Goal: Transaction & Acquisition: Purchase product/service

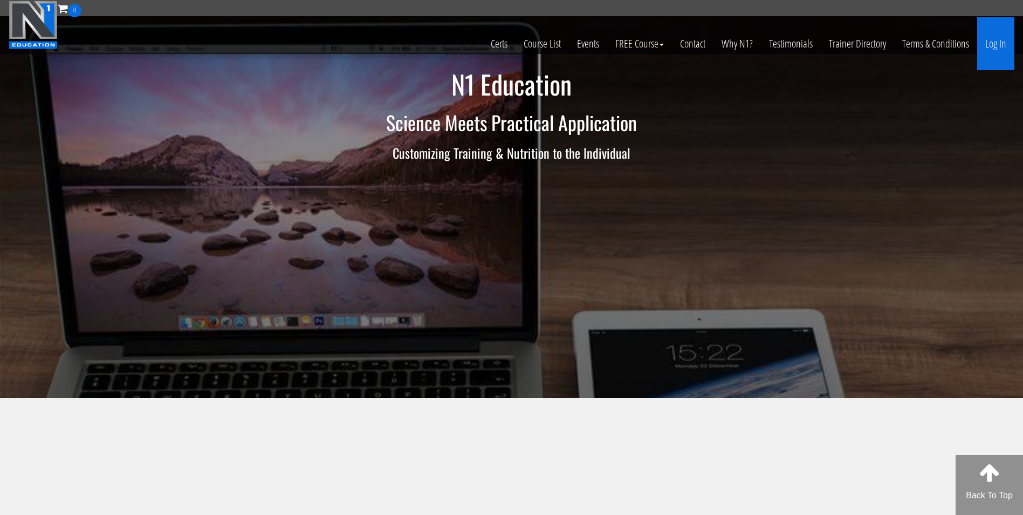
click at [986, 46] on link "Log In" at bounding box center [996, 43] width 37 height 53
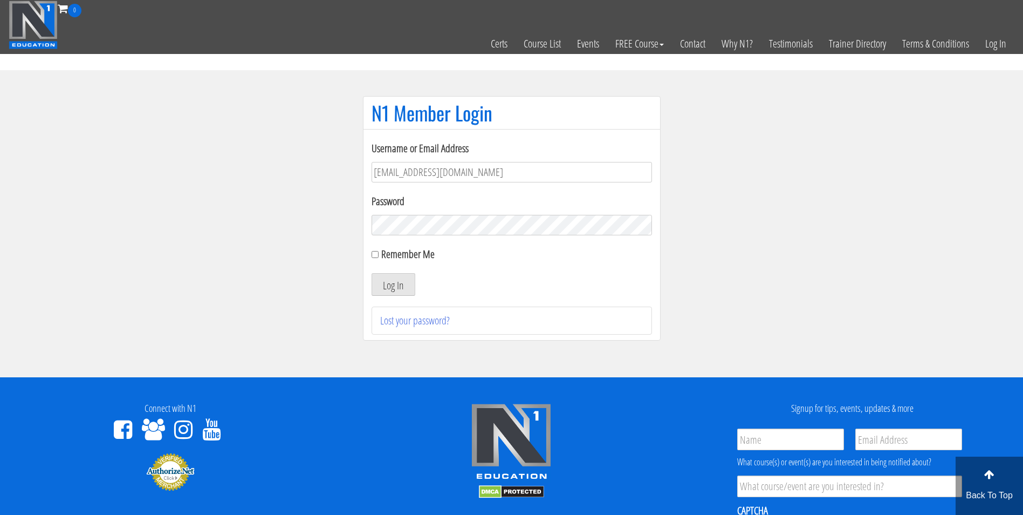
type input "darrennuzzo@gmail.com"
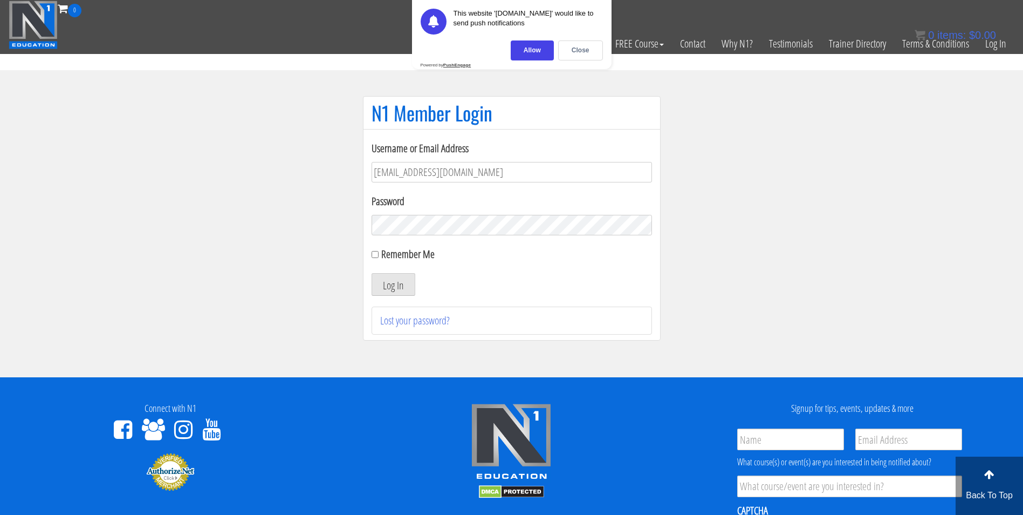
click at [372, 273] on button "Log In" at bounding box center [394, 284] width 44 height 23
click at [585, 57] on div "Close" at bounding box center [580, 50] width 45 height 20
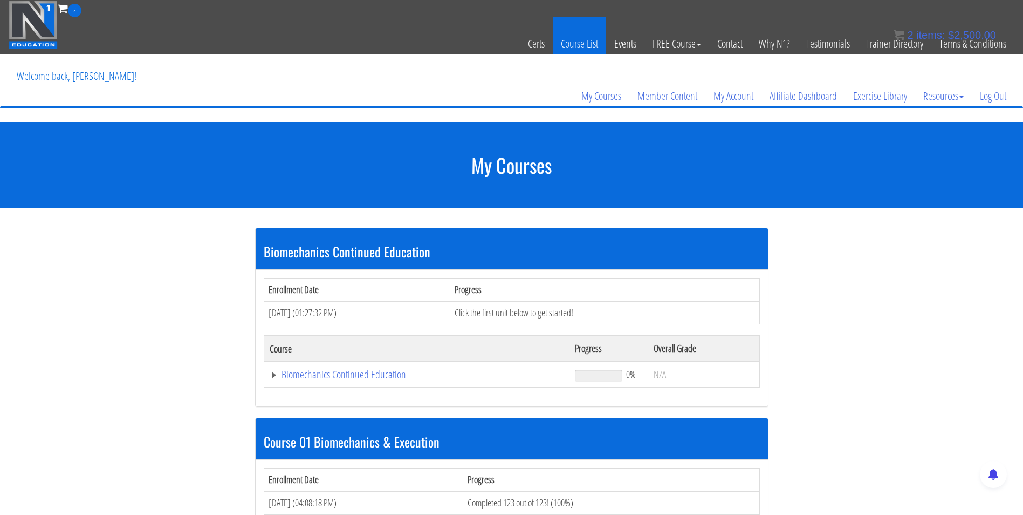
click at [586, 49] on link "Course List" at bounding box center [579, 43] width 53 height 53
click at [945, 31] on span "items:" at bounding box center [931, 35] width 29 height 12
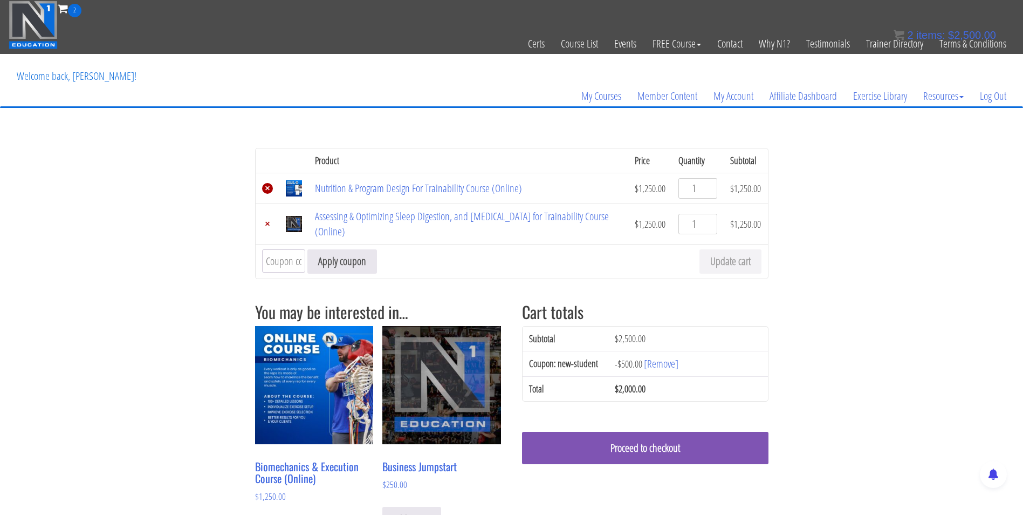
click at [267, 190] on link "×" at bounding box center [267, 188] width 11 height 11
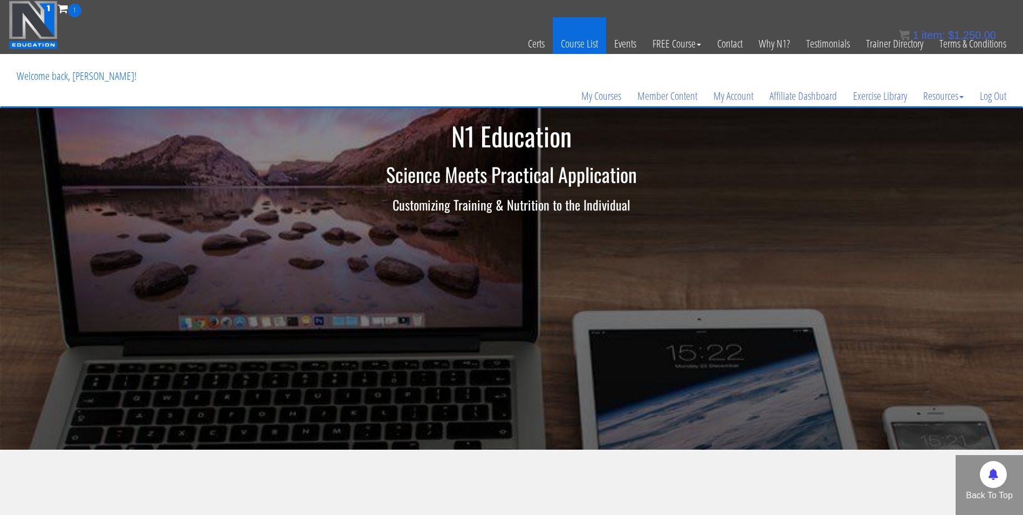
click at [576, 42] on link "Course List" at bounding box center [579, 43] width 53 height 53
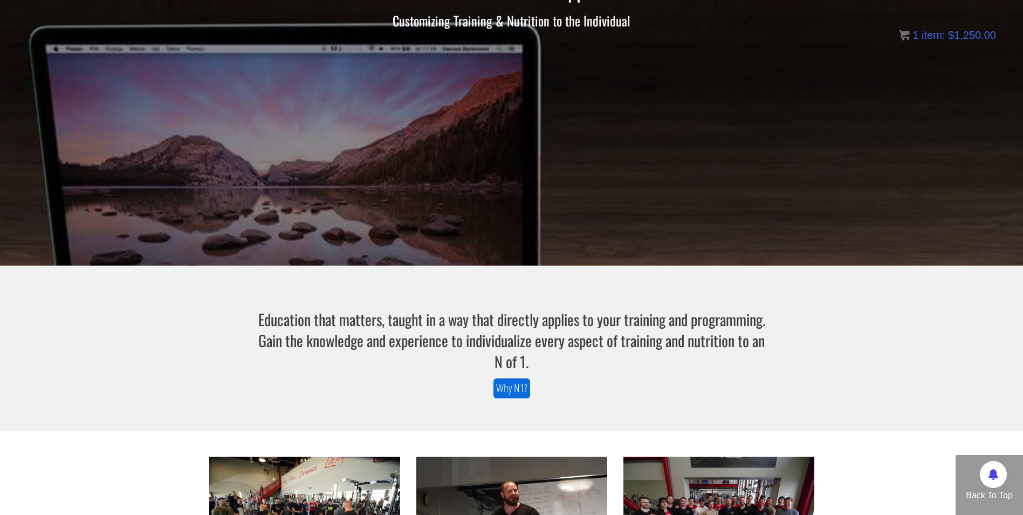
scroll to position [187, 0]
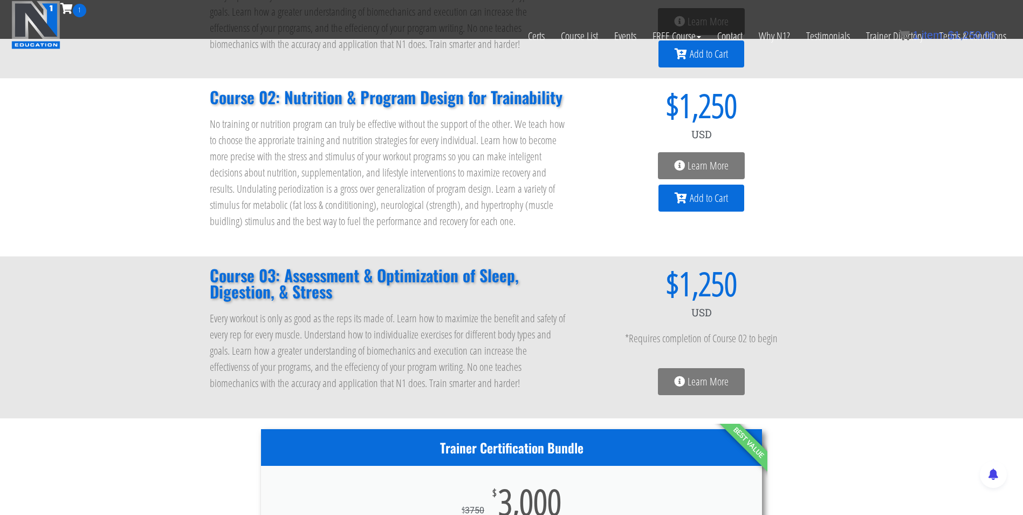
scroll to position [226, 0]
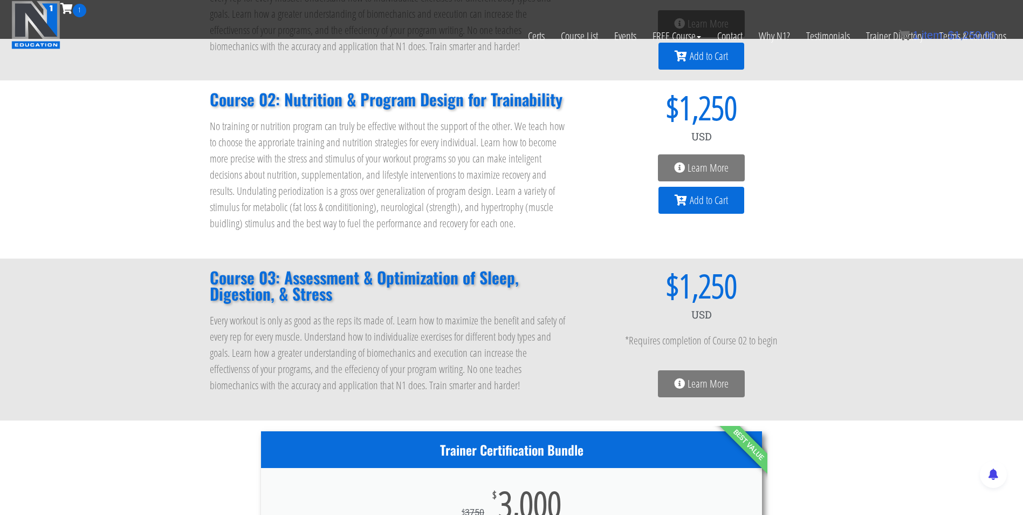
click at [702, 197] on span "Add to Cart" at bounding box center [709, 200] width 38 height 11
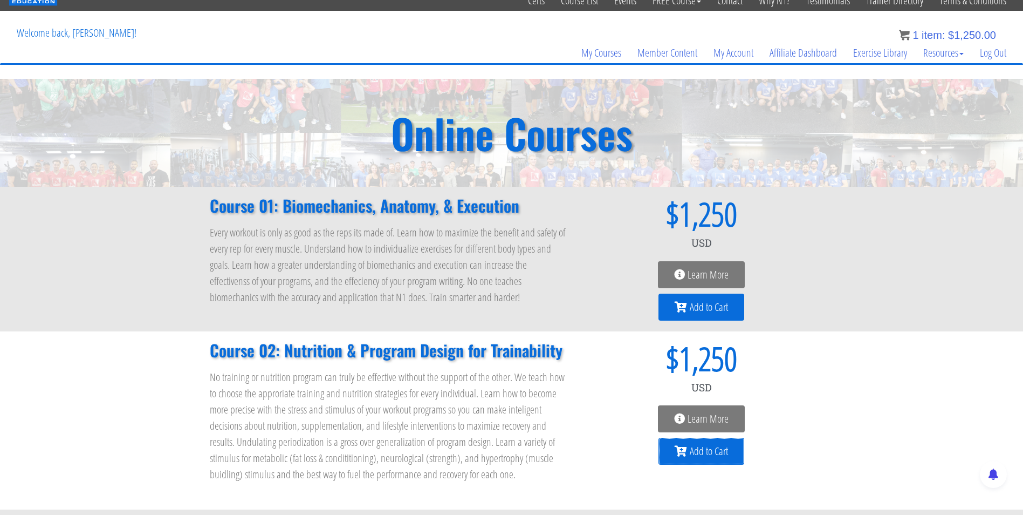
scroll to position [0, 0]
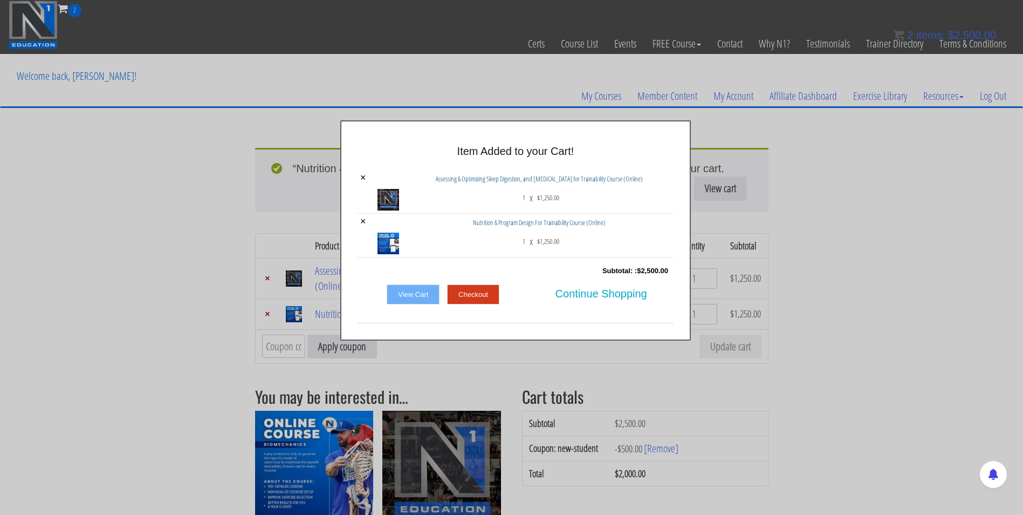
click at [189, 314] on div "× Item Added to your Cart! × Assessing & Optimizing Sleep Digestion, and Stress…" at bounding box center [515, 230] width 1023 height 220
click at [422, 293] on link "View Cart" at bounding box center [413, 294] width 53 height 21
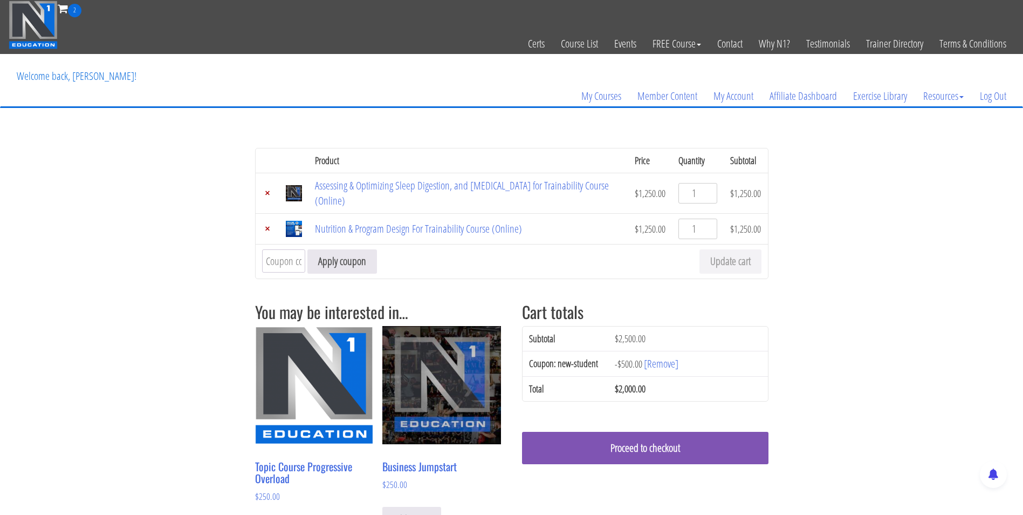
click at [286, 263] on input "Coupon:" at bounding box center [283, 260] width 43 height 23
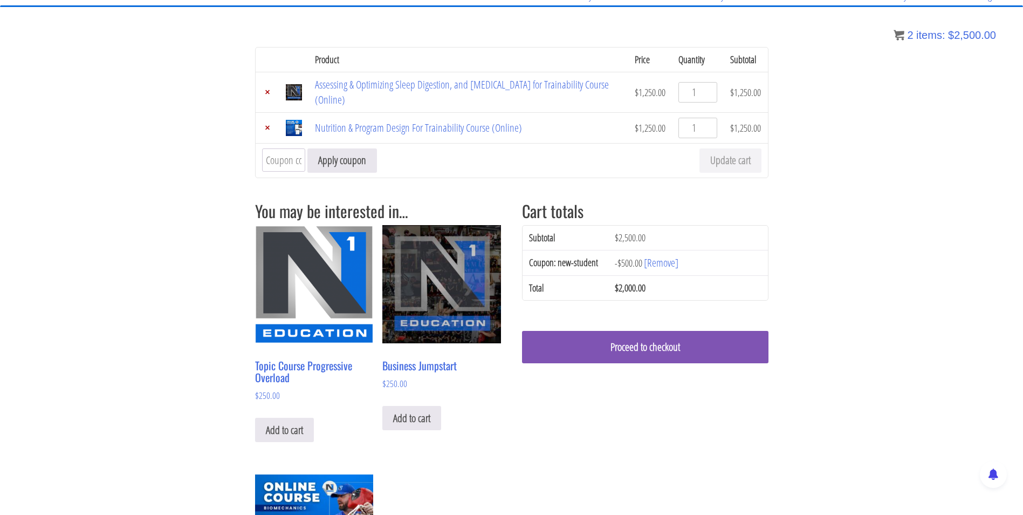
scroll to position [10, 0]
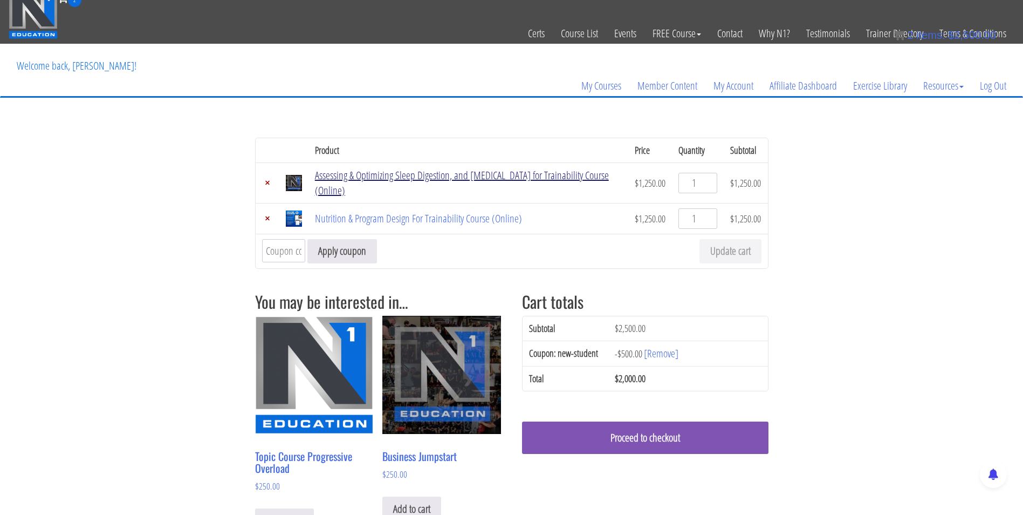
click at [331, 172] on link "Assessing & Optimizing Sleep Digestion, and [MEDICAL_DATA] for Trainability Cou…" at bounding box center [462, 183] width 294 height 30
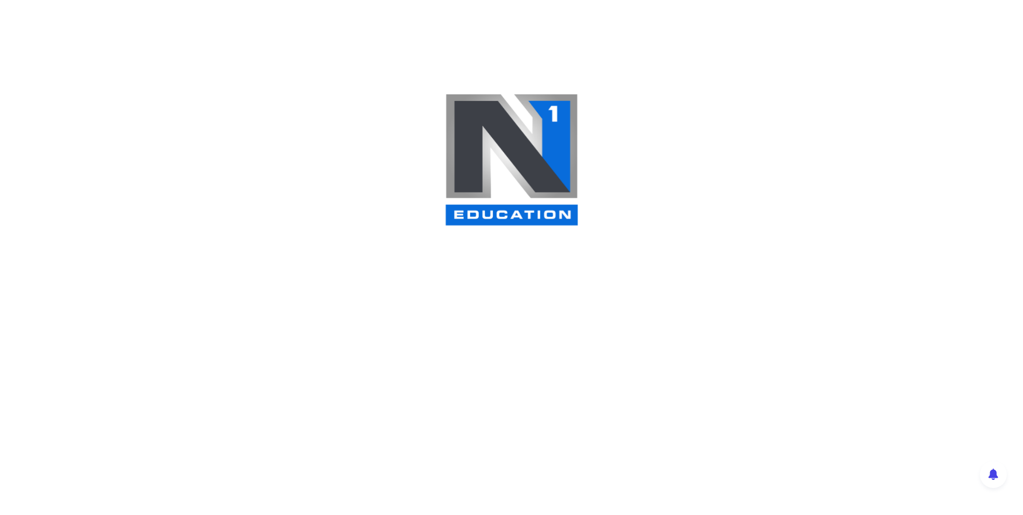
scroll to position [5, 0]
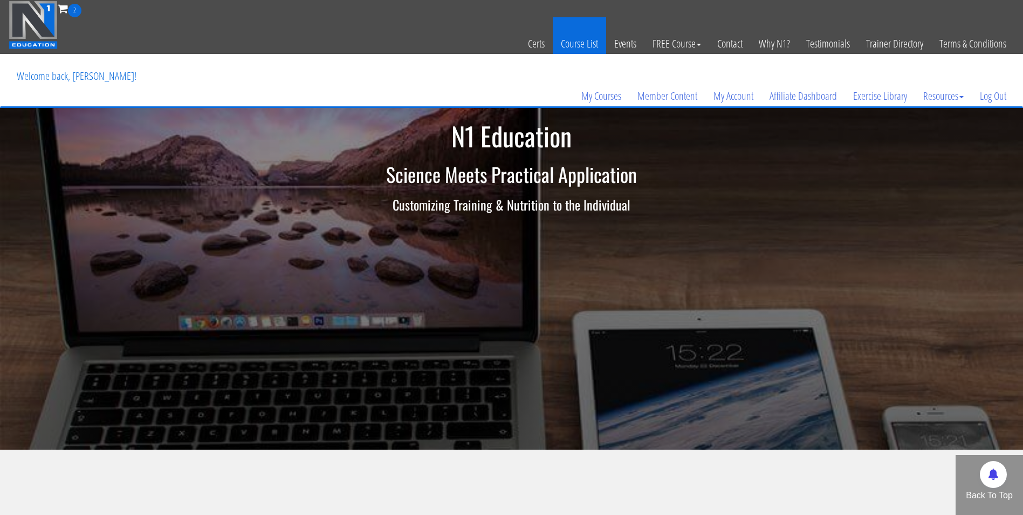
click at [571, 42] on link "Course List" at bounding box center [579, 43] width 53 height 53
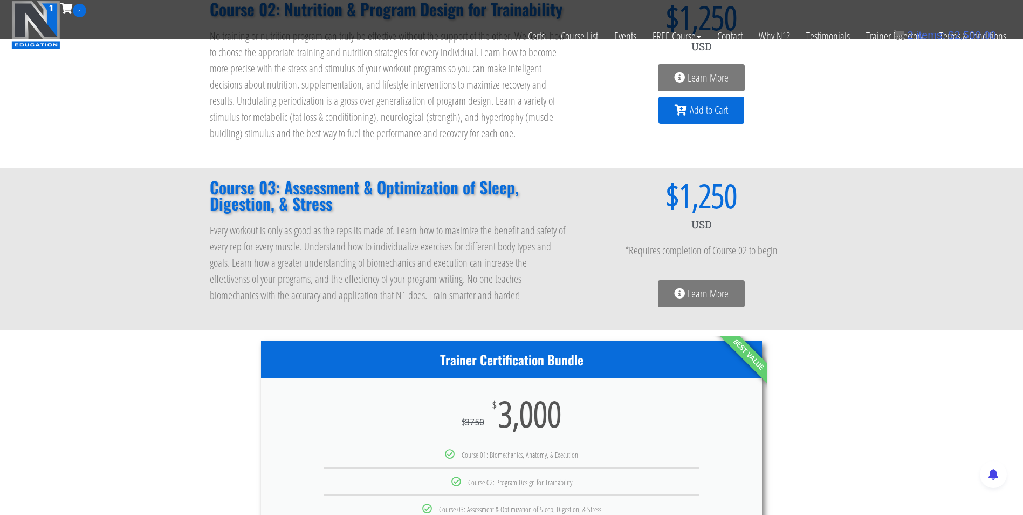
scroll to position [316, 0]
click at [708, 299] on span "Learn More" at bounding box center [708, 294] width 41 height 11
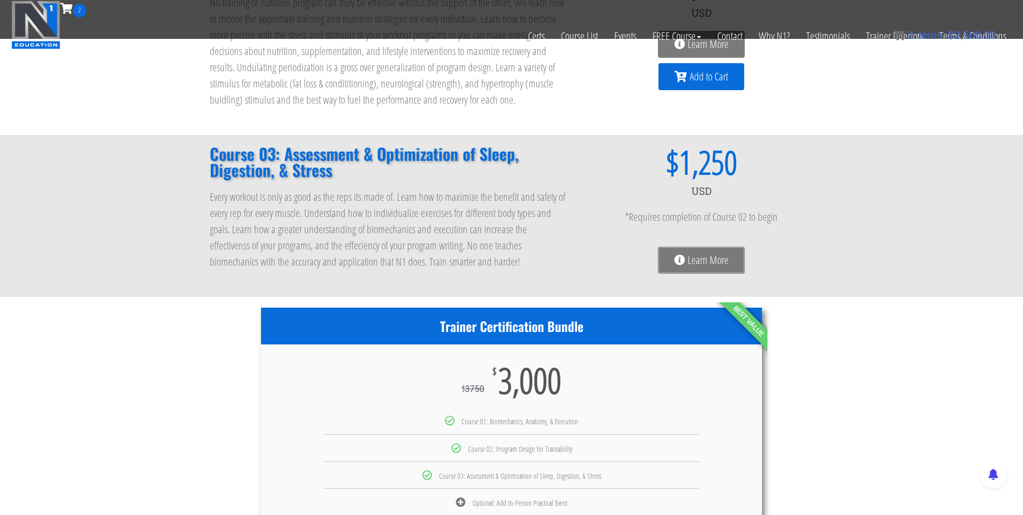
scroll to position [350, 0]
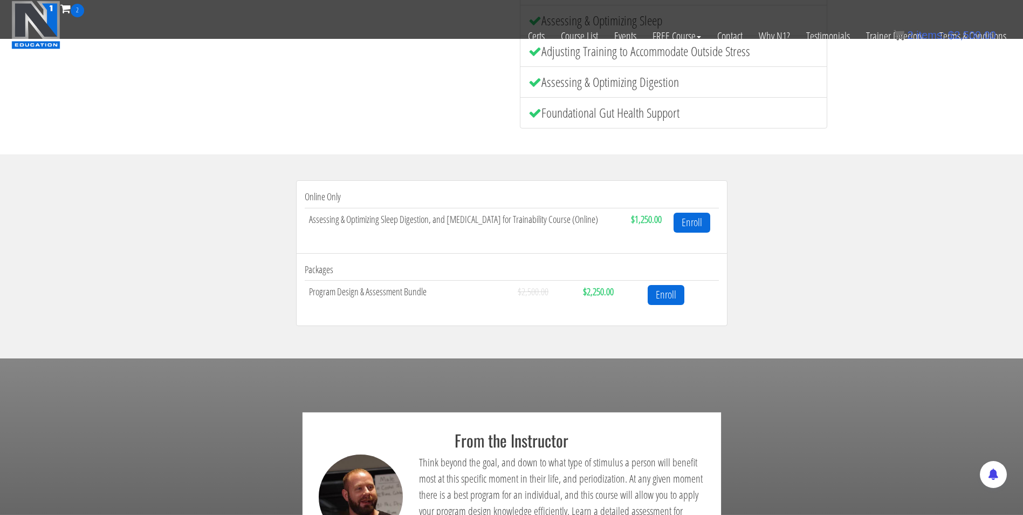
scroll to position [317, 0]
click at [681, 293] on link "Enroll" at bounding box center [666, 296] width 37 height 20
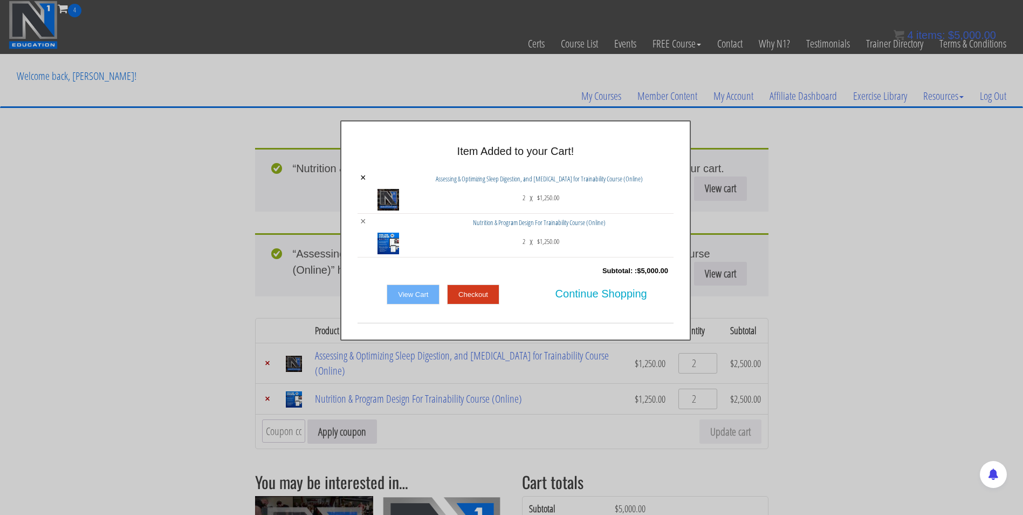
click at [361, 220] on link "×" at bounding box center [363, 221] width 6 height 10
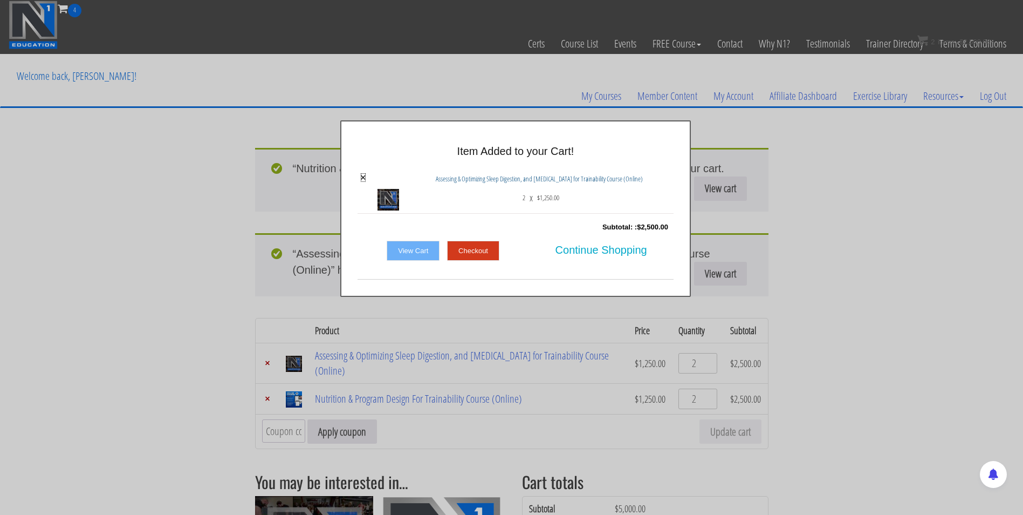
click at [361, 176] on link "×" at bounding box center [363, 178] width 6 height 10
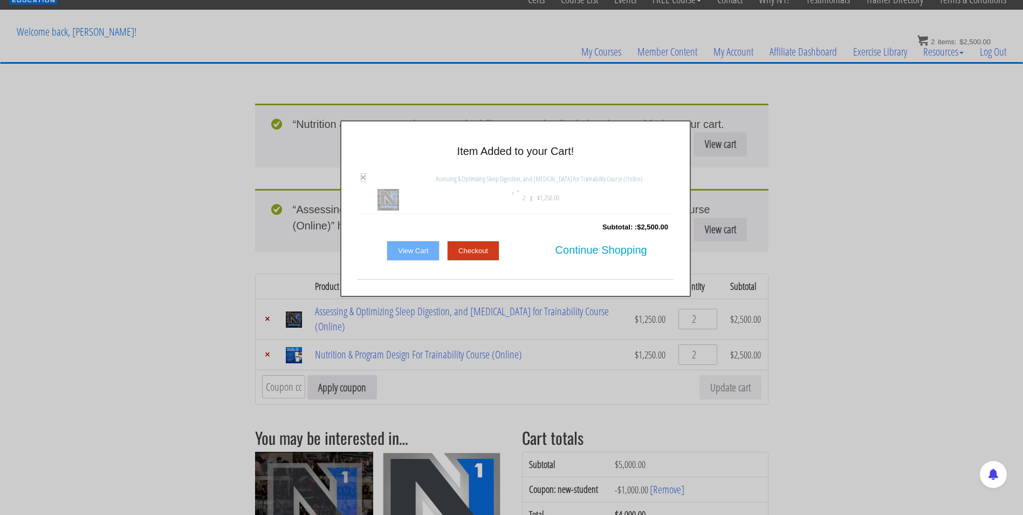
scroll to position [9, 0]
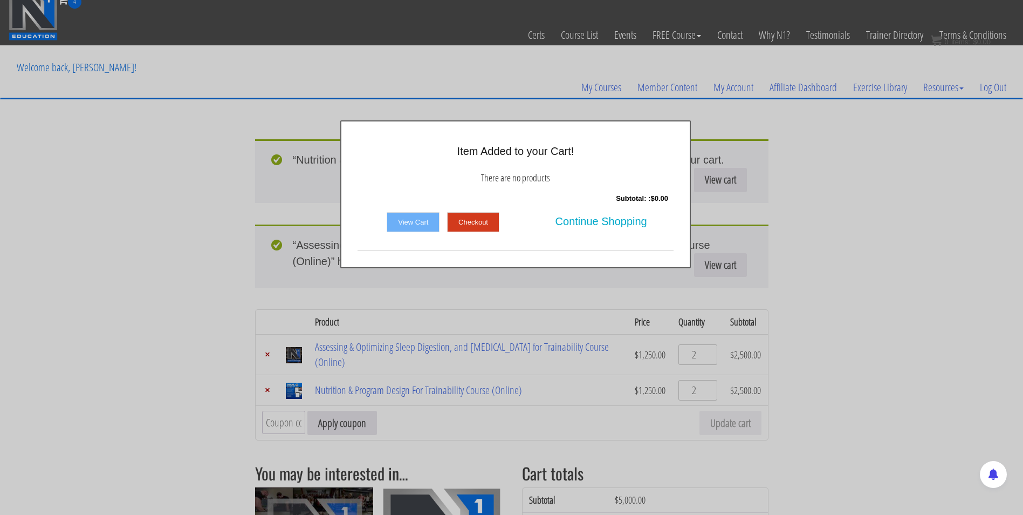
click at [418, 74] on div at bounding box center [511, 257] width 1023 height 515
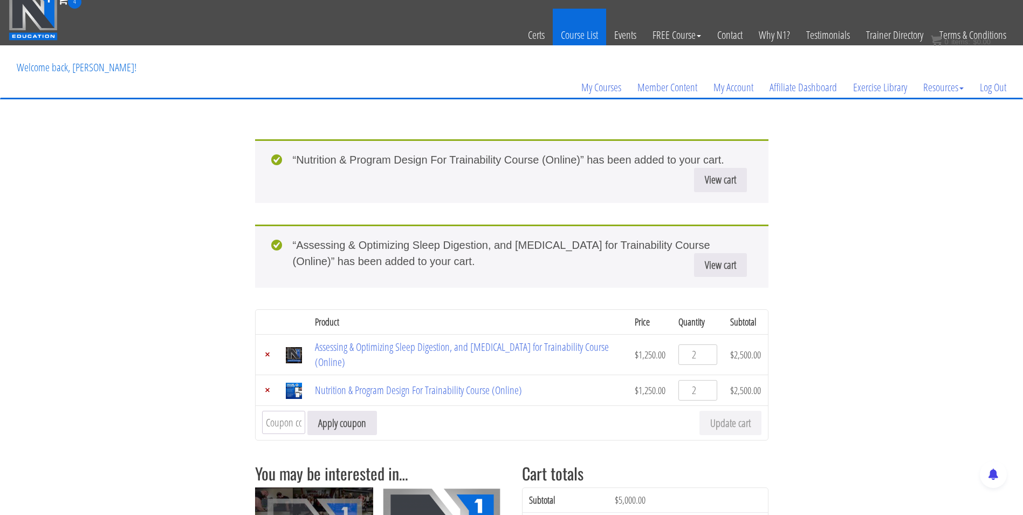
click at [575, 27] on link "Course List" at bounding box center [579, 35] width 53 height 53
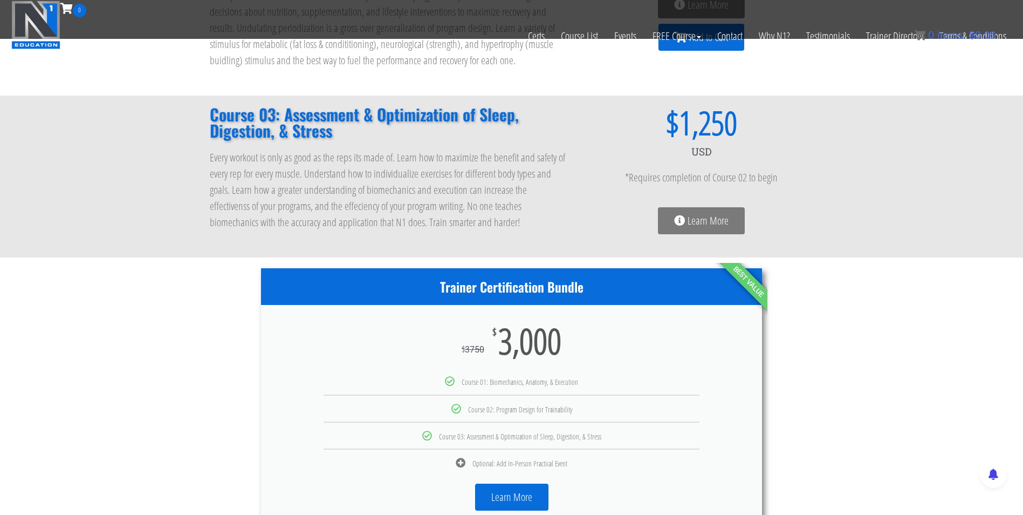
scroll to position [308, 0]
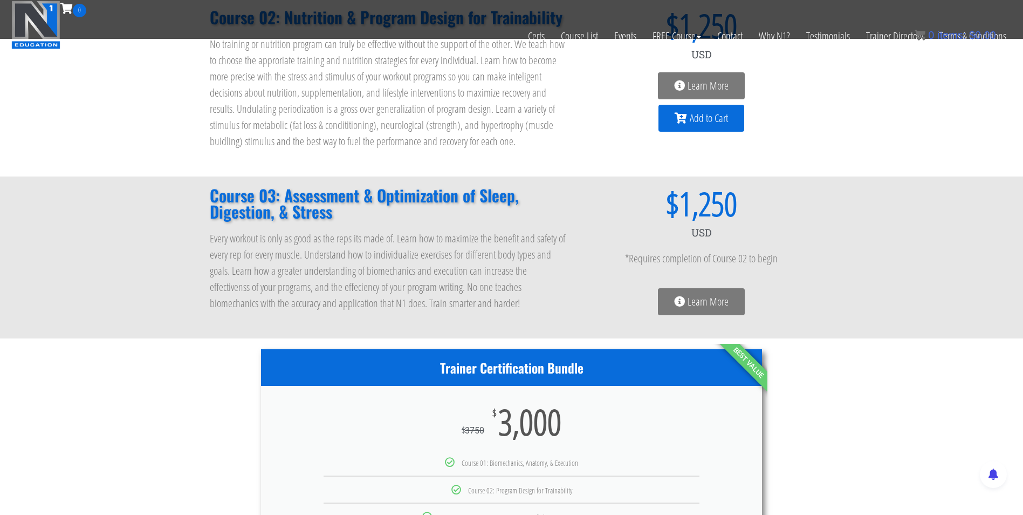
click at [684, 297] on icon at bounding box center [679, 301] width 11 height 11
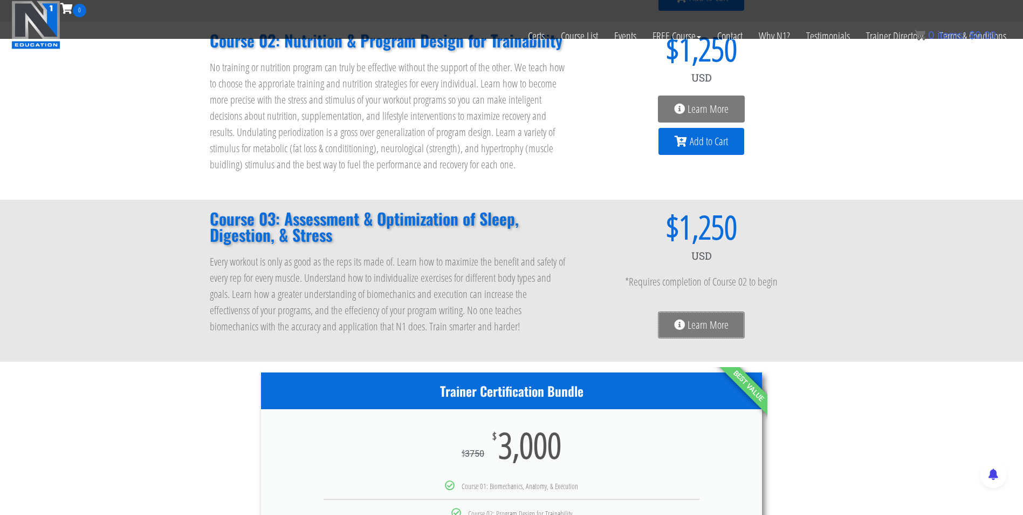
scroll to position [285, 0]
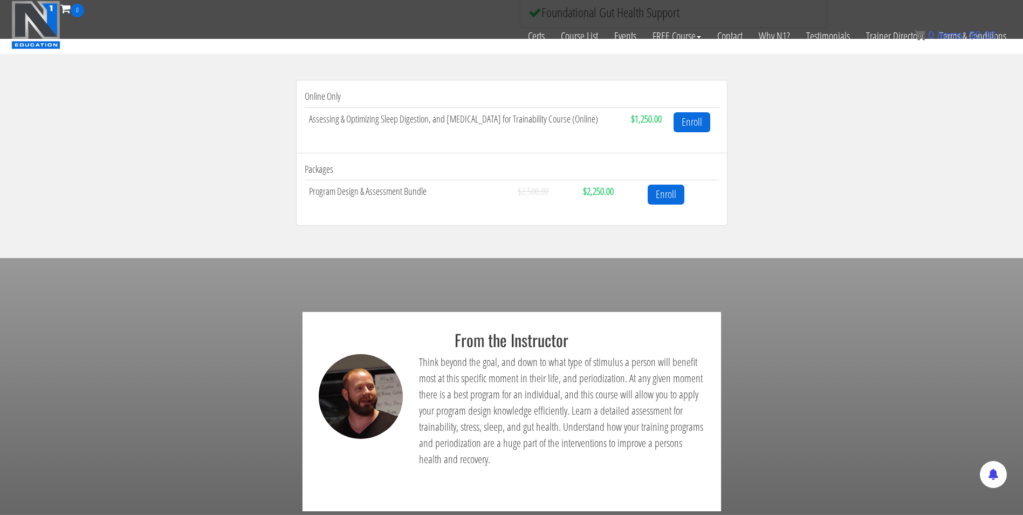
scroll to position [375, 0]
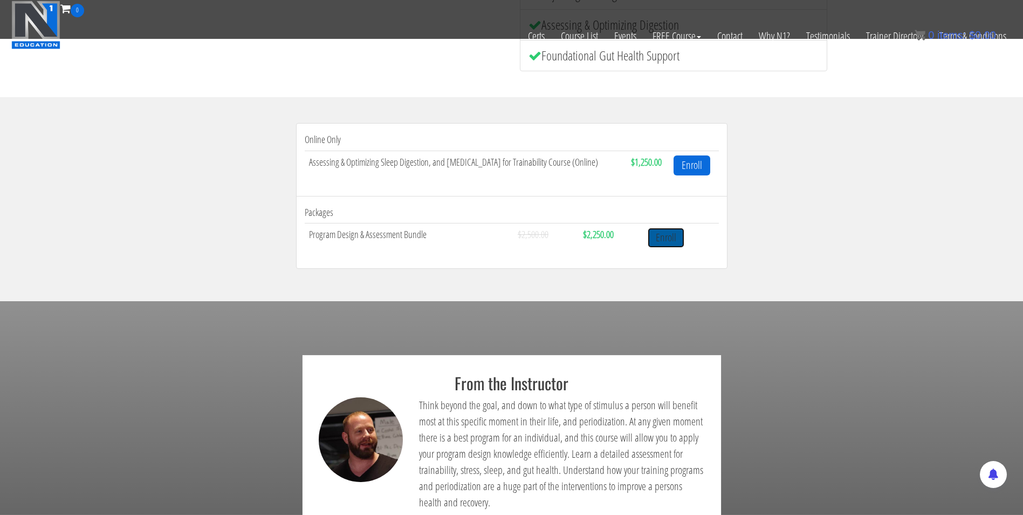
click at [667, 235] on link "Enroll" at bounding box center [666, 238] width 37 height 20
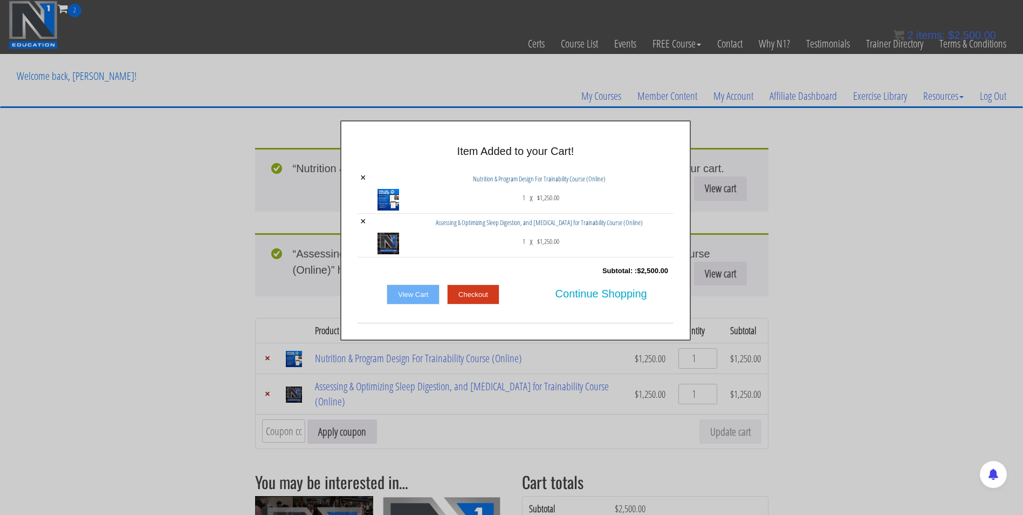
click at [225, 310] on div "× Item Added to your Cart! × Nutrition & Program Design For Trainability Course…" at bounding box center [515, 230] width 1023 height 220
click at [572, 293] on span "Continue Shopping" at bounding box center [602, 293] width 92 height 23
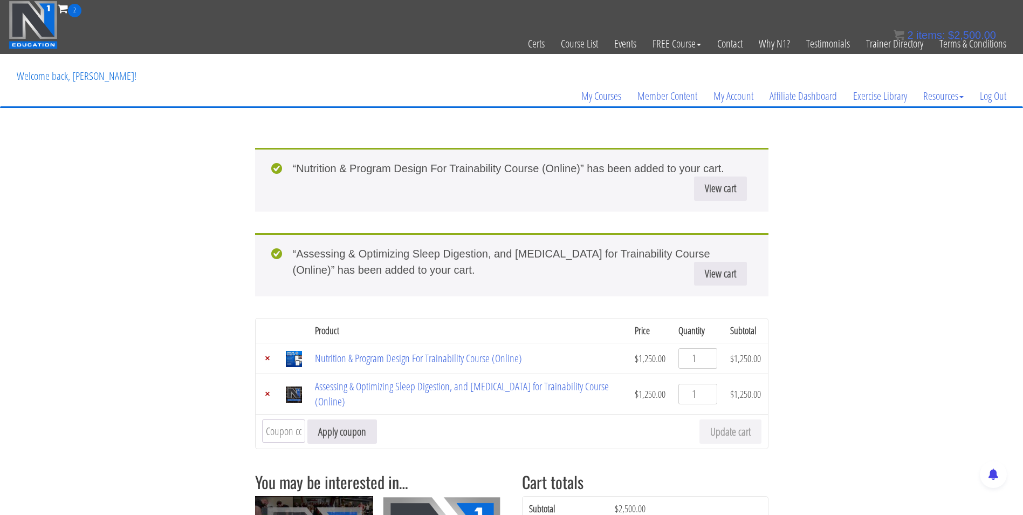
scroll to position [104, 0]
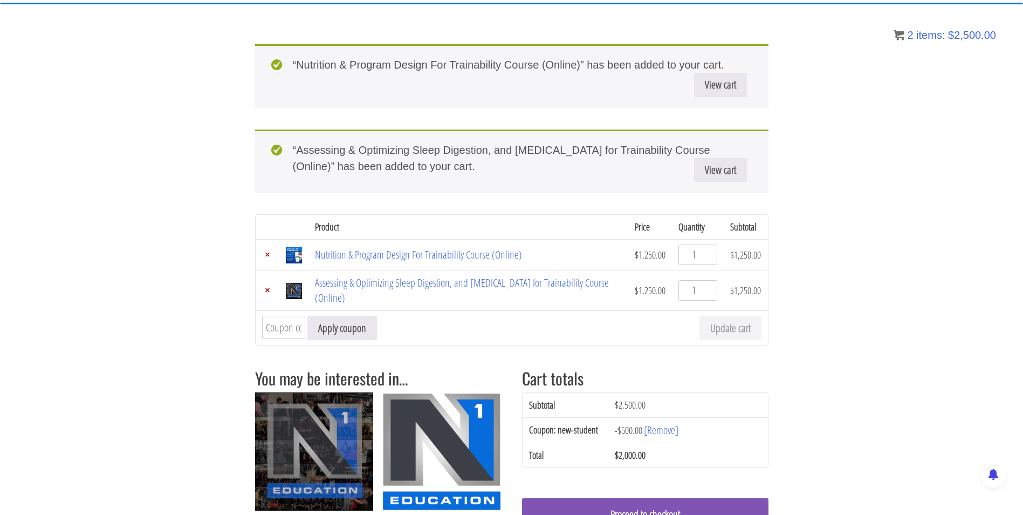
click at [290, 329] on input "Coupon:" at bounding box center [283, 327] width 43 height 23
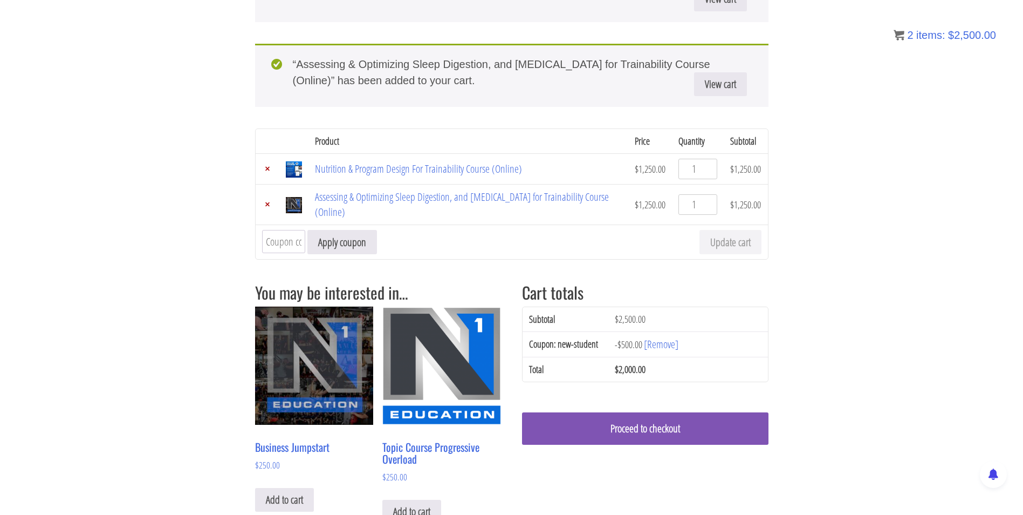
scroll to position [0, 0]
